Goal: Information Seeking & Learning: Understand process/instructions

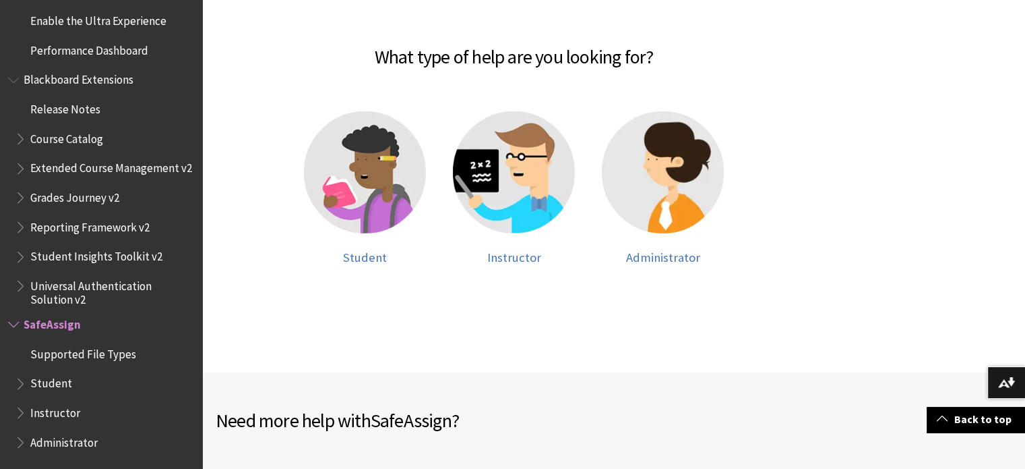
scroll to position [279, 0]
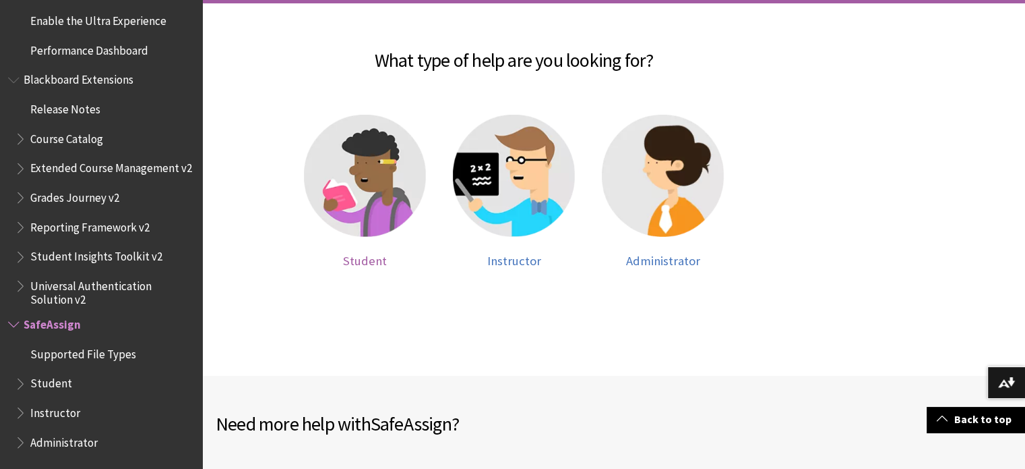
click at [354, 256] on span "Student" at bounding box center [365, 261] width 44 height 16
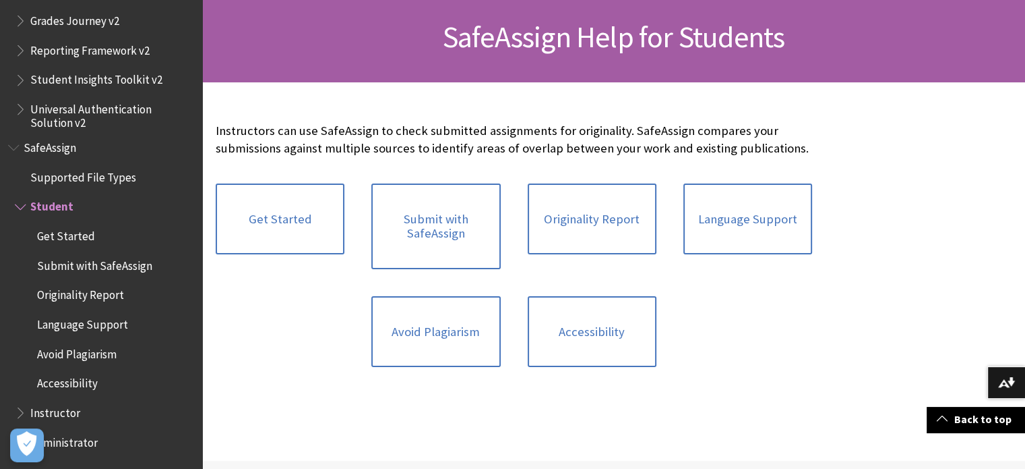
scroll to position [198, 0]
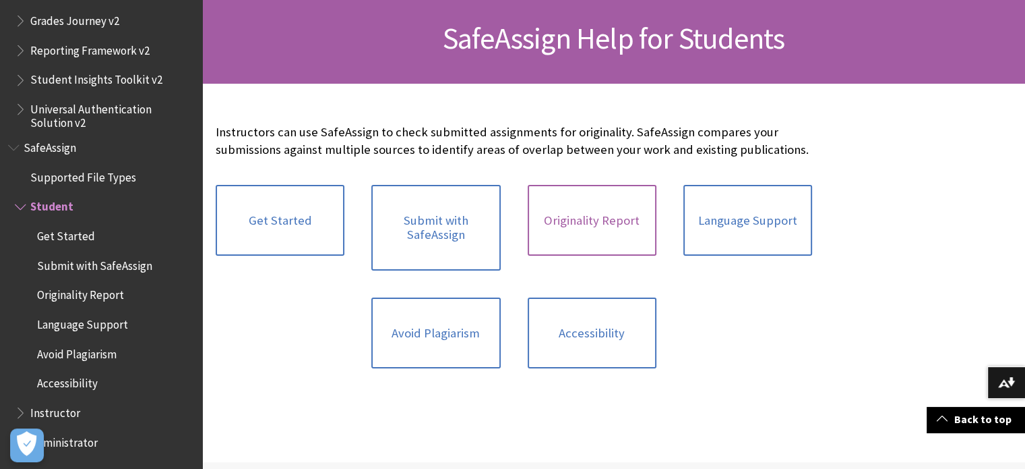
click at [582, 239] on link "Originality Report" at bounding box center [592, 220] width 129 height 71
